Goal: Find specific page/section: Find specific page/section

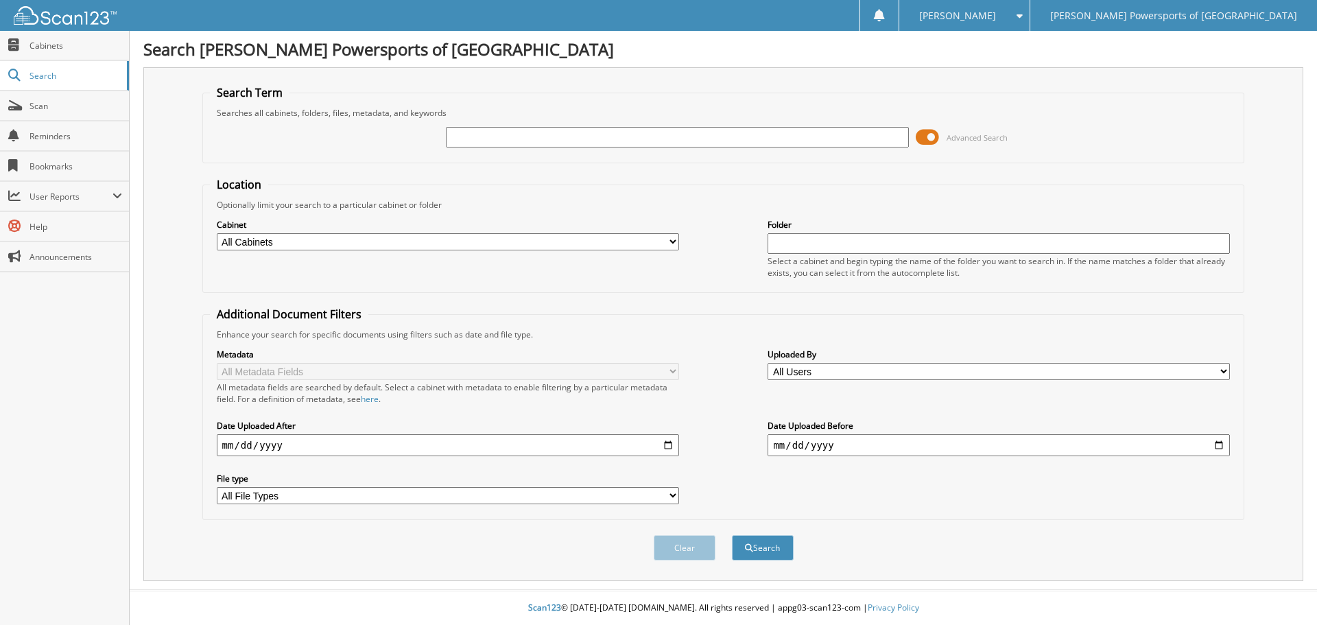
paste input "CA-260146"
type input "CA-260146"
click at [761, 542] on button "Search" at bounding box center [763, 547] width 62 height 25
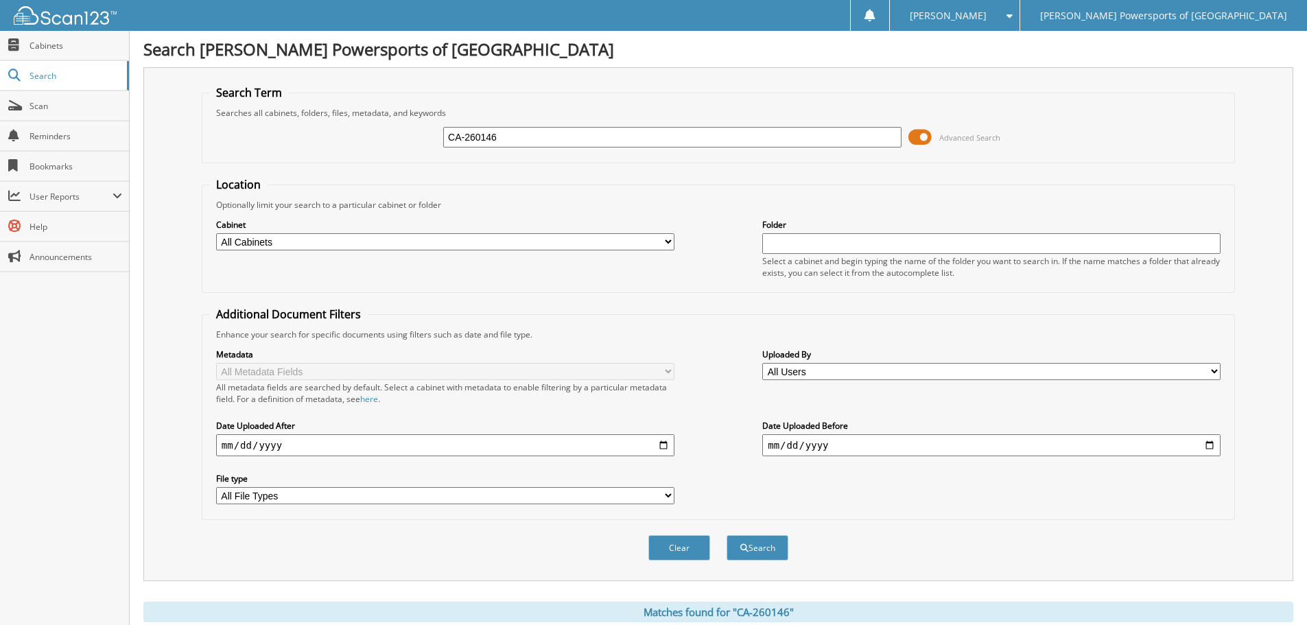
scroll to position [275, 0]
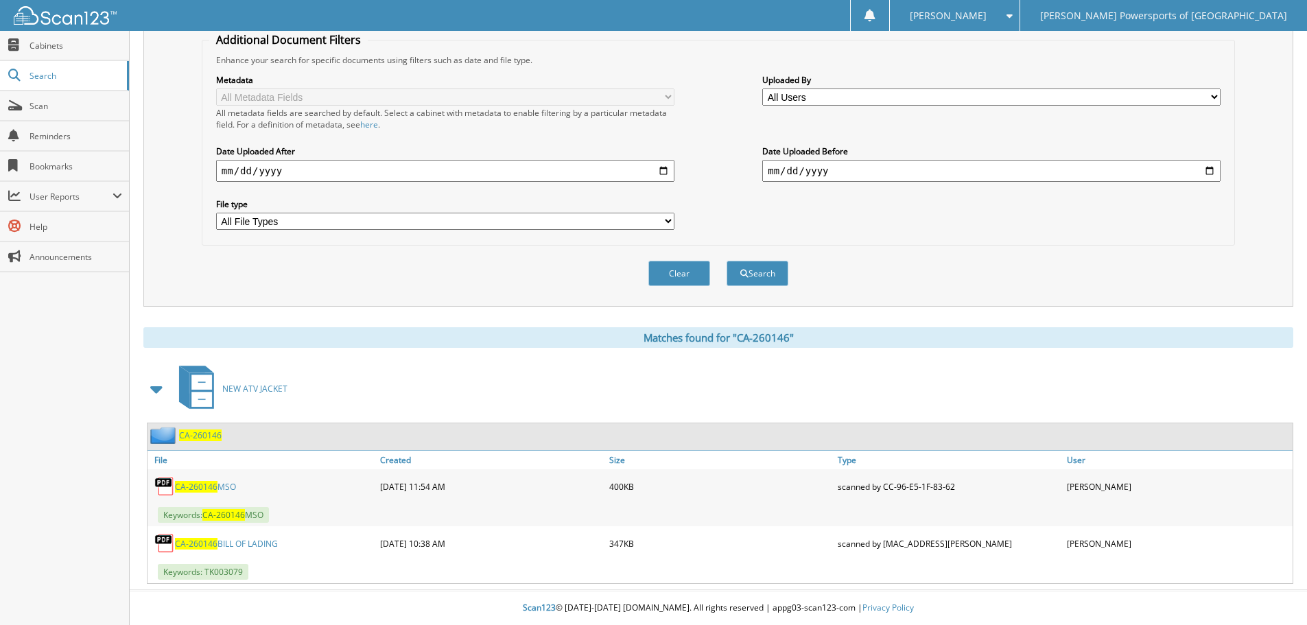
click at [230, 486] on link "CA-260146 MSO" at bounding box center [205, 487] width 61 height 12
